Goal: Find contact information: Find contact information

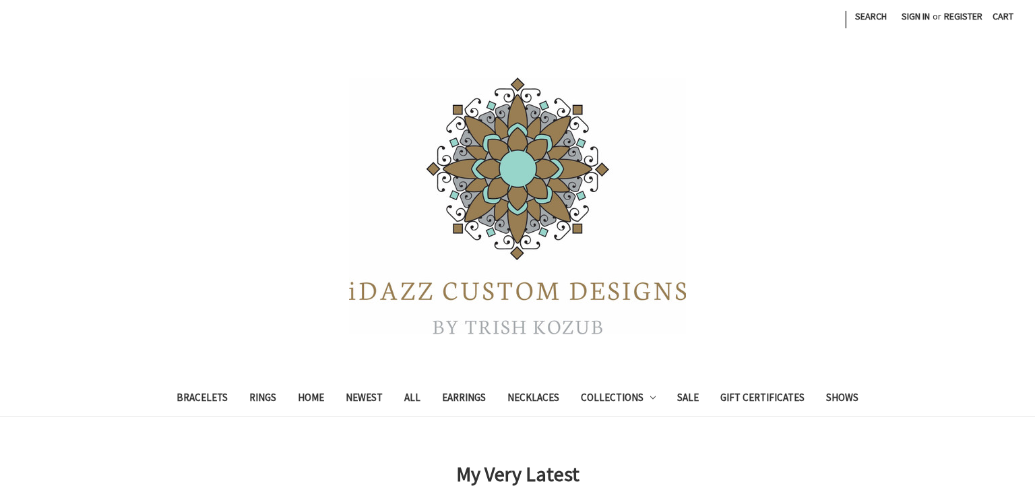
click at [881, 412] on nav "Search Bracelets Rings Home Newest All Earrings Necklaces Collections Art Deco …" at bounding box center [517, 399] width 808 height 33
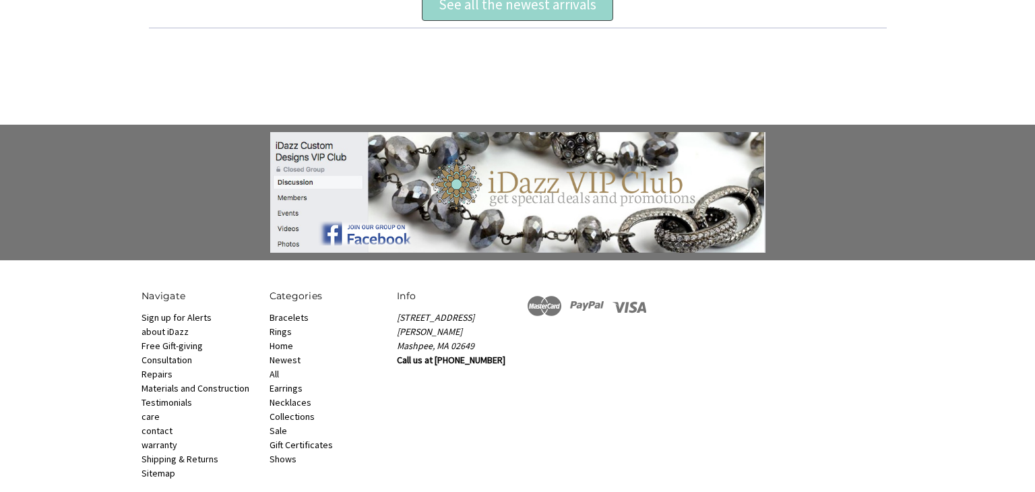
scroll to position [878, 0]
click at [150, 368] on link "Repairs" at bounding box center [156, 374] width 31 height 12
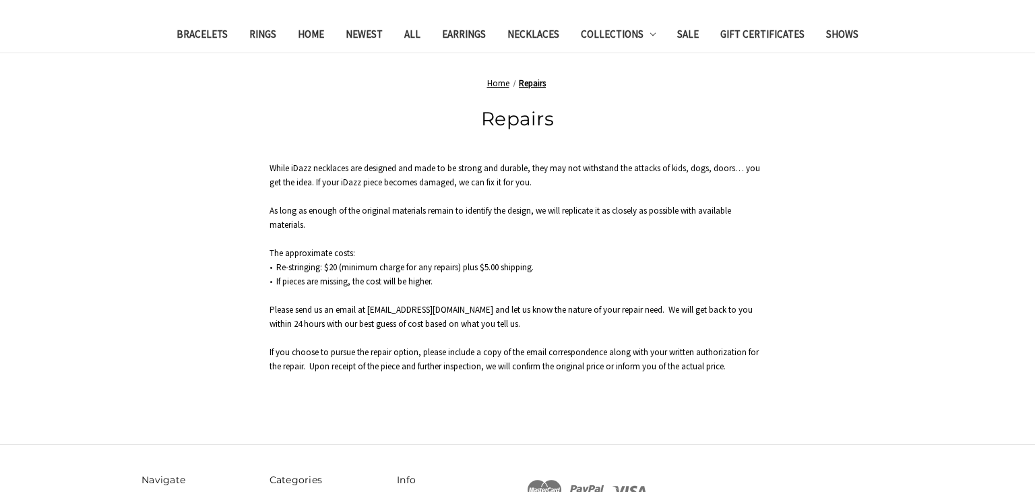
scroll to position [366, 0]
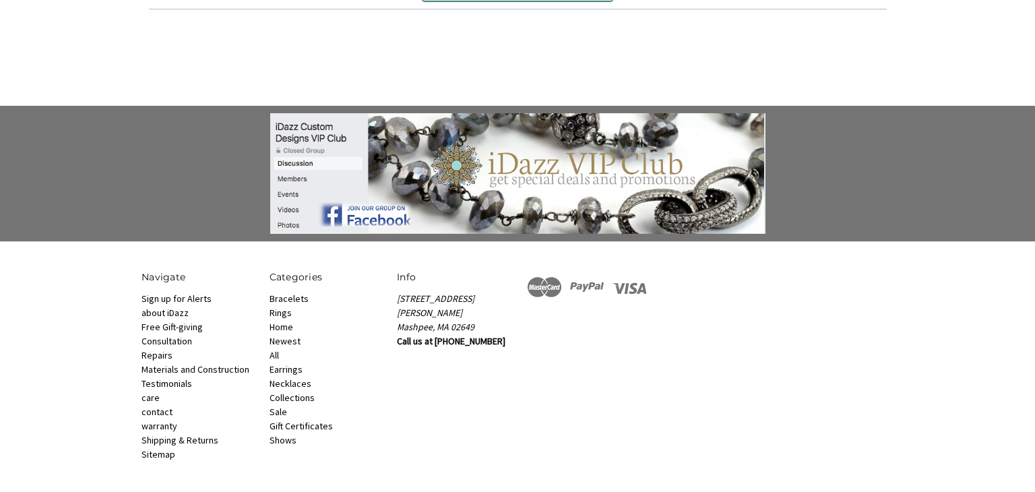
scroll to position [922, 0]
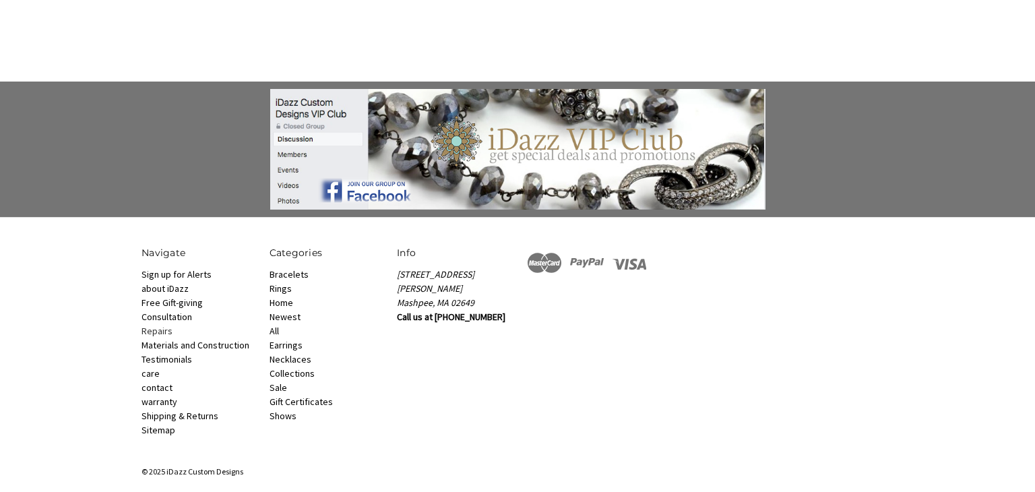
click at [157, 325] on link "Repairs" at bounding box center [156, 331] width 31 height 12
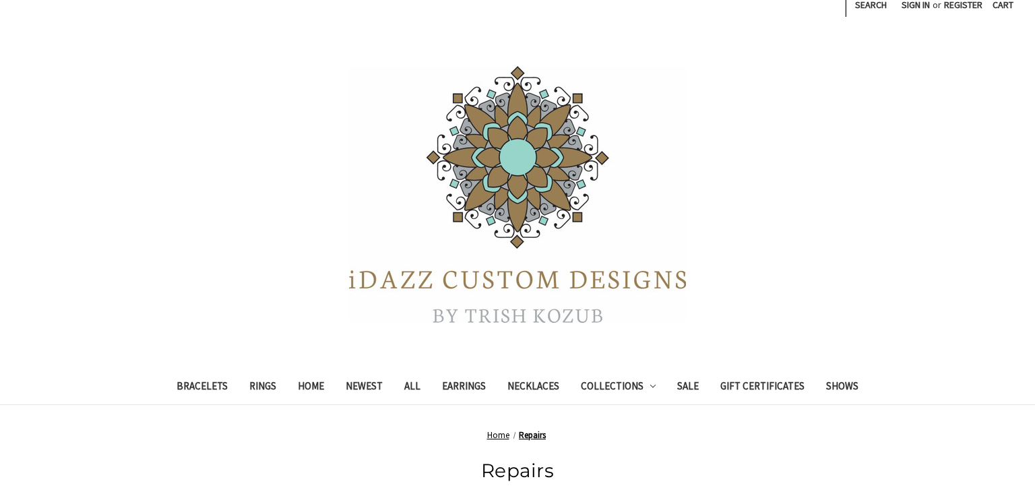
scroll to position [11, 0]
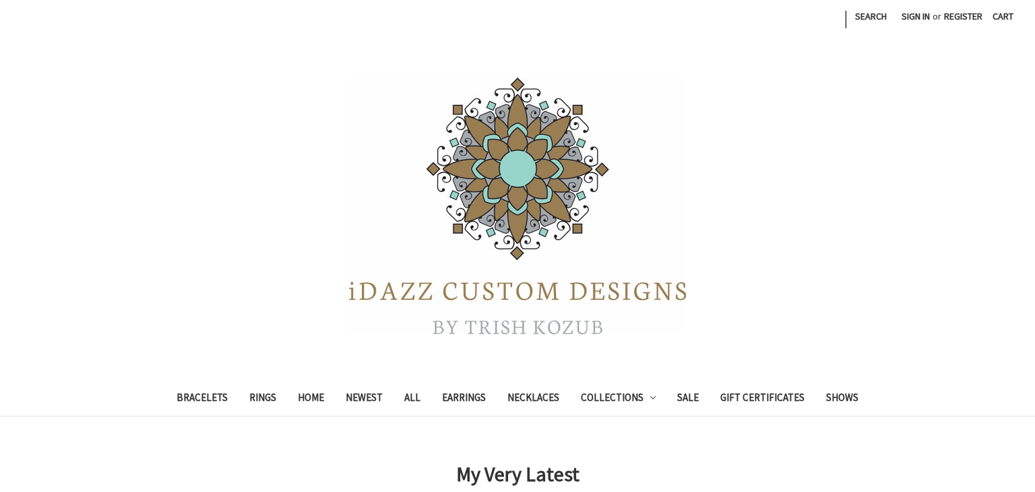
click at [779, 96] on div at bounding box center [517, 205] width 1035 height 269
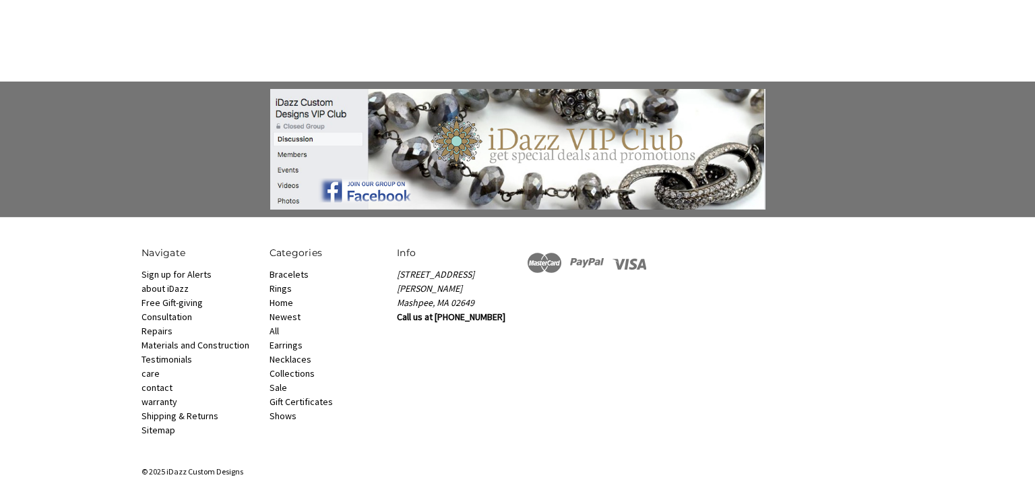
scroll to position [921, 0]
drag, startPoint x: 489, startPoint y: 302, endPoint x: 435, endPoint y: 305, distance: 54.0
click at [435, 305] on article "Info 21 N Glen Drive Mashpee, MA 02649 Call us at 508-868-4697" at bounding box center [454, 286] width 128 height 78
